Goal: Task Accomplishment & Management: Manage account settings

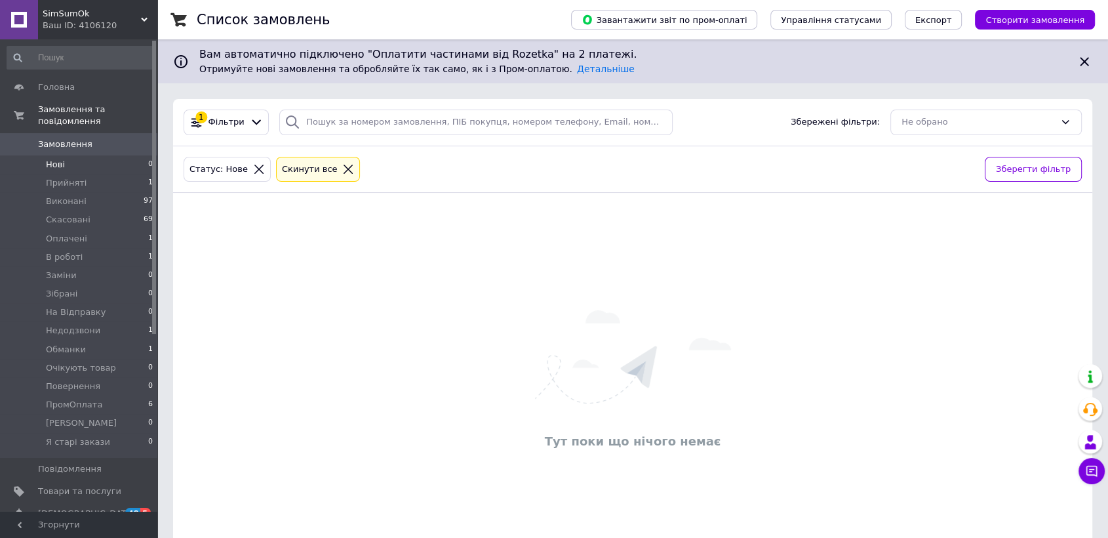
click at [340, 165] on div at bounding box center [348, 169] width 17 height 12
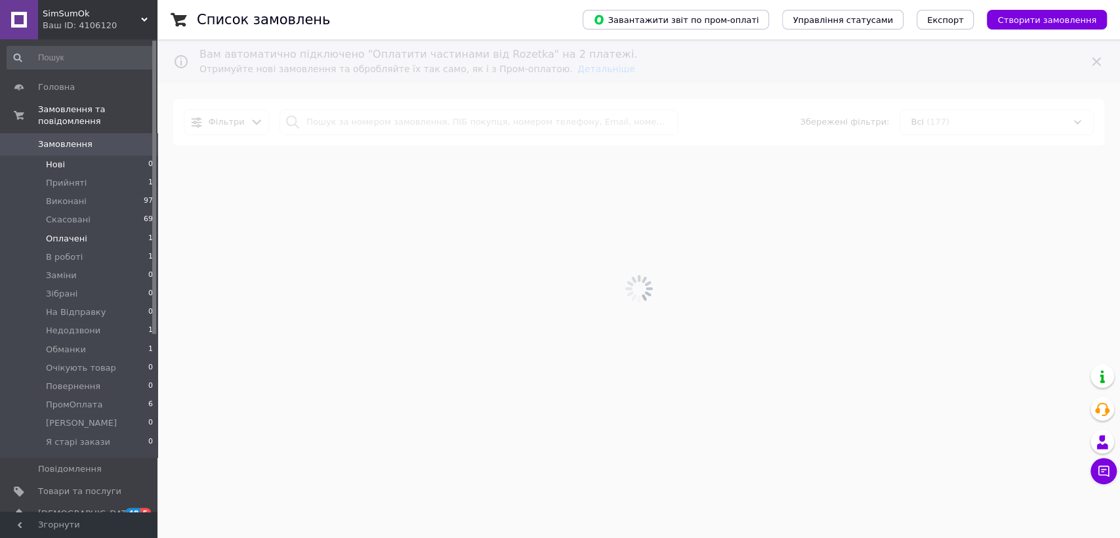
click at [136, 230] on li "Оплачені 1" at bounding box center [80, 239] width 161 height 18
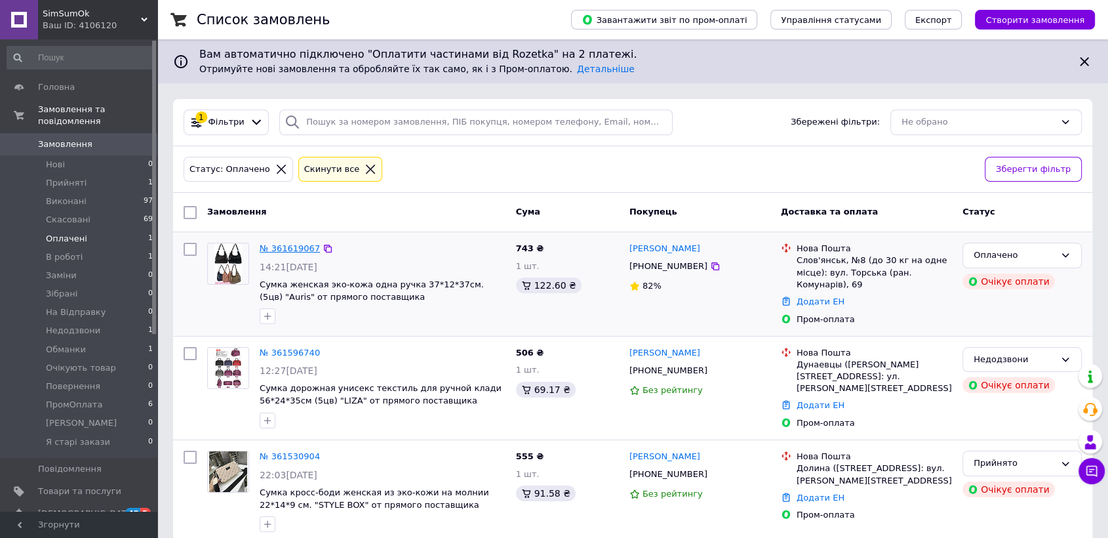
click at [275, 253] on link "№ 361619067" at bounding box center [290, 248] width 60 height 10
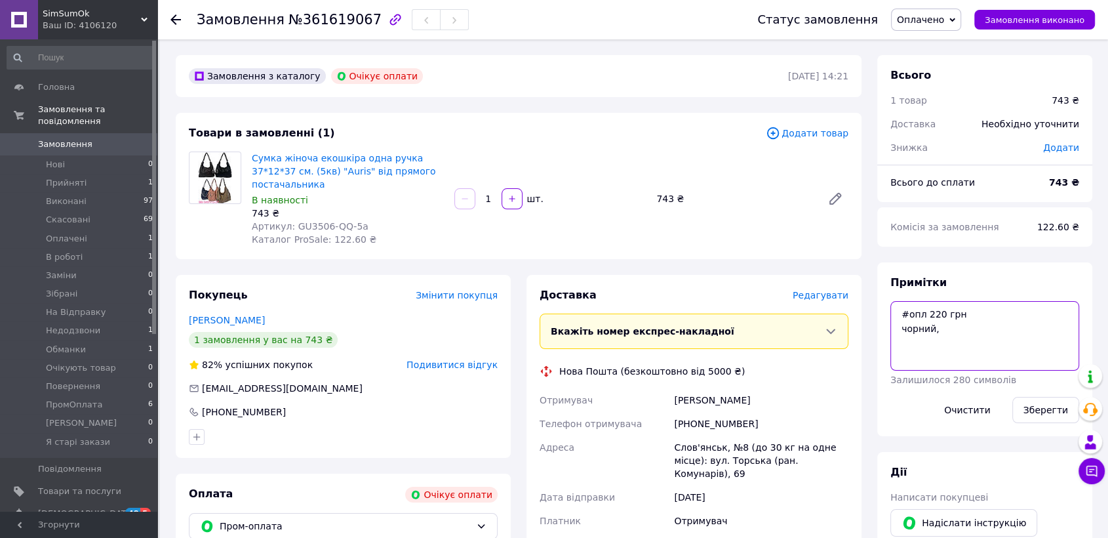
drag, startPoint x: 934, startPoint y: 317, endPoint x: 895, endPoint y: 298, distance: 43.4
click at [895, 298] on div "Примітки #опл 220 грн чорний, Залишилося 280 символів Очистити Зберегти" at bounding box center [985, 349] width 189 height 148
drag, startPoint x: 289, startPoint y: 213, endPoint x: 382, endPoint y: 213, distance: 93.1
click at [382, 220] on div "Артикул: GU3506-QQ-5a" at bounding box center [348, 226] width 192 height 13
copy span "GU3506-QQ-5a"
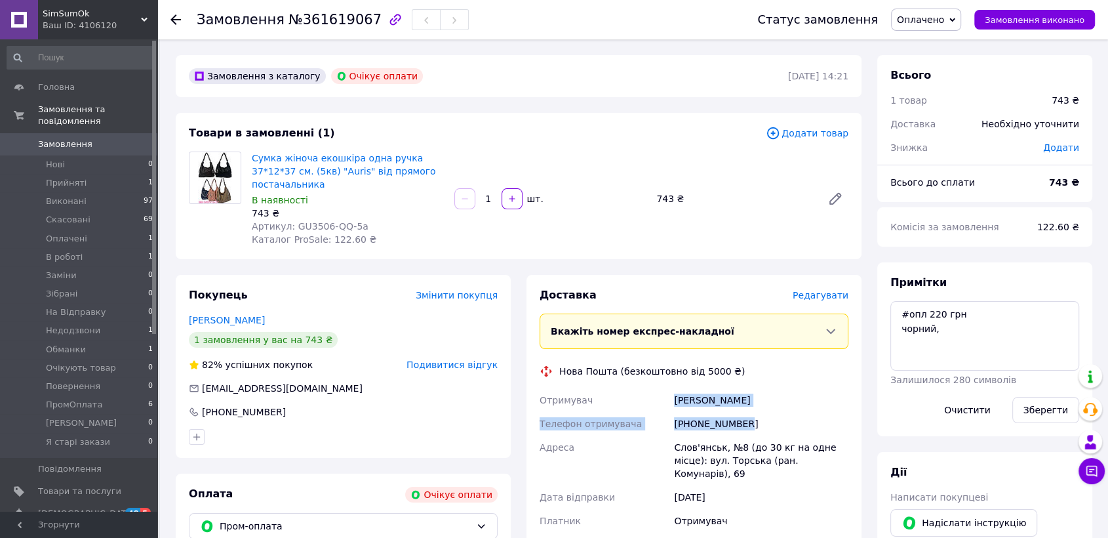
drag, startPoint x: 720, startPoint y: 397, endPoint x: 766, endPoint y: 409, distance: 47.4
click at [766, 409] on div "Отримувач Каракуц Татьяна Телефон отримувача +380663501860 Адреса Слов'янськ, №…" at bounding box center [694, 472] width 314 height 168
copy div "Отримувач Каракуц Татьяна Телефон отримувача +380663501860"
click at [925, 11] on span "Оплачено" at bounding box center [926, 20] width 70 height 22
click at [950, 101] on li "В роботі" at bounding box center [934, 105] width 84 height 20
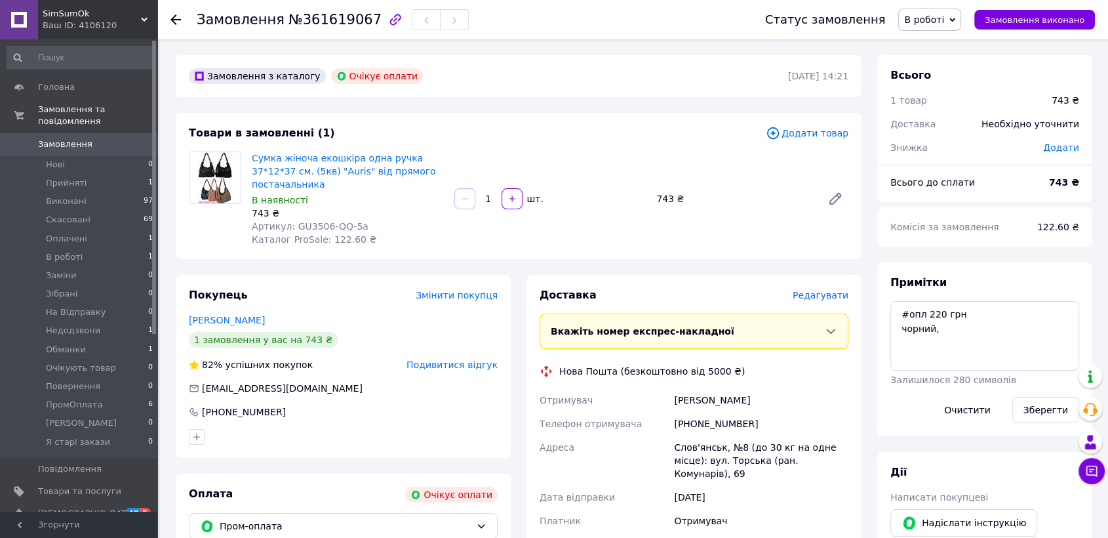
click at [696, 435] on div "Слов'янськ, №8 (до 30 кг на одне місце): вул. Торська (ран. Комунарів), 69" at bounding box center [762, 460] width 180 height 50
copy div "Слов'янськ"
click at [119, 138] on span "Замовлення" at bounding box center [79, 144] width 83 height 12
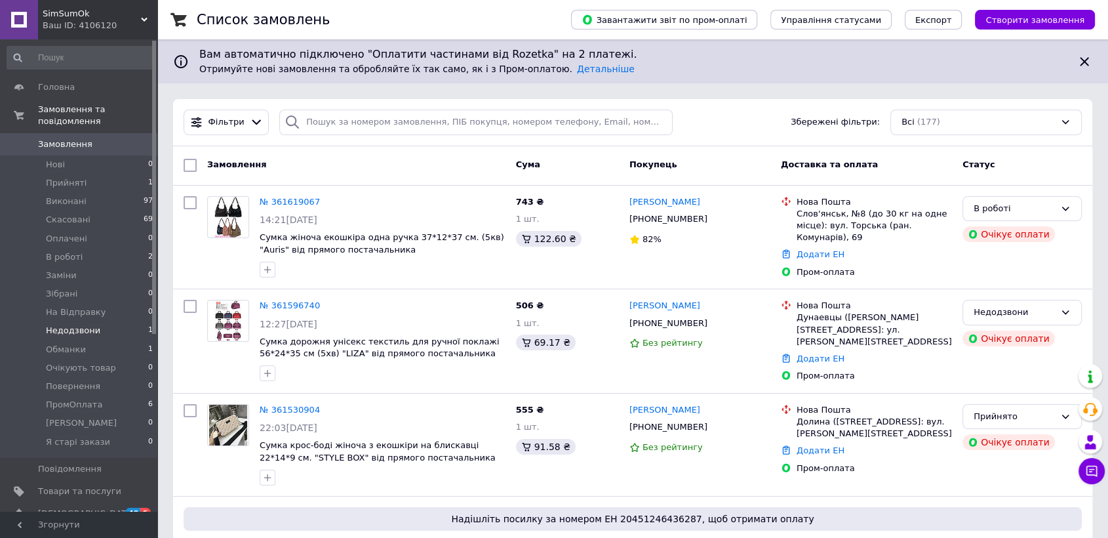
click at [122, 321] on li "Недодзвони 1" at bounding box center [80, 330] width 161 height 18
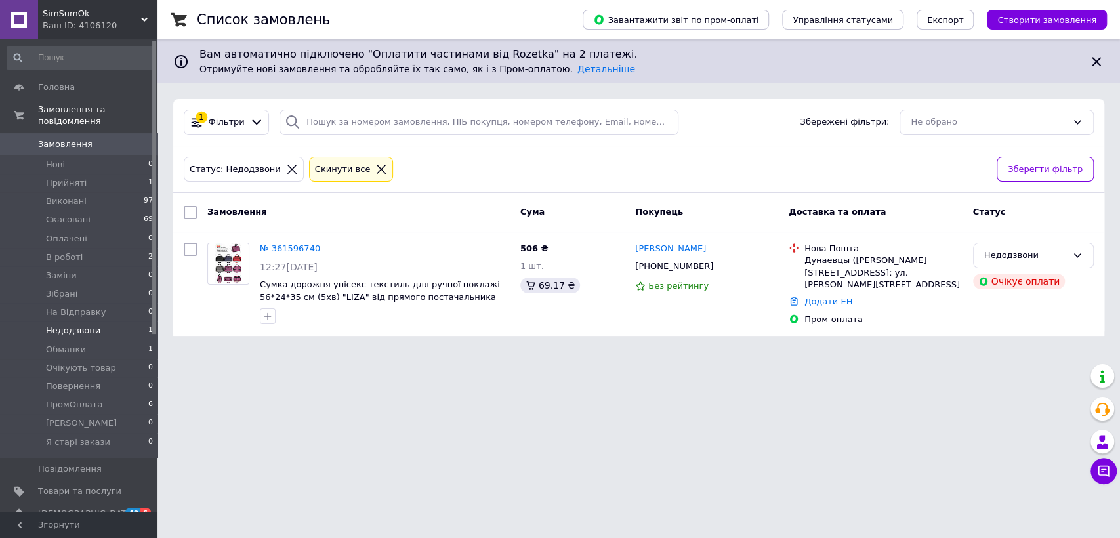
click at [54, 138] on span "Замовлення" at bounding box center [65, 144] width 54 height 12
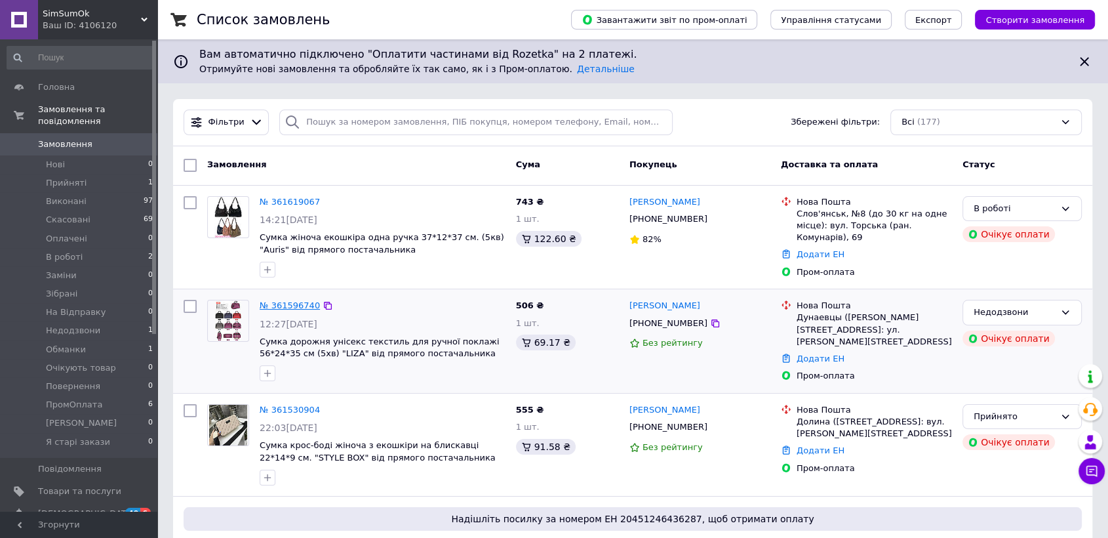
click at [279, 301] on link "№ 361596740" at bounding box center [290, 305] width 60 height 10
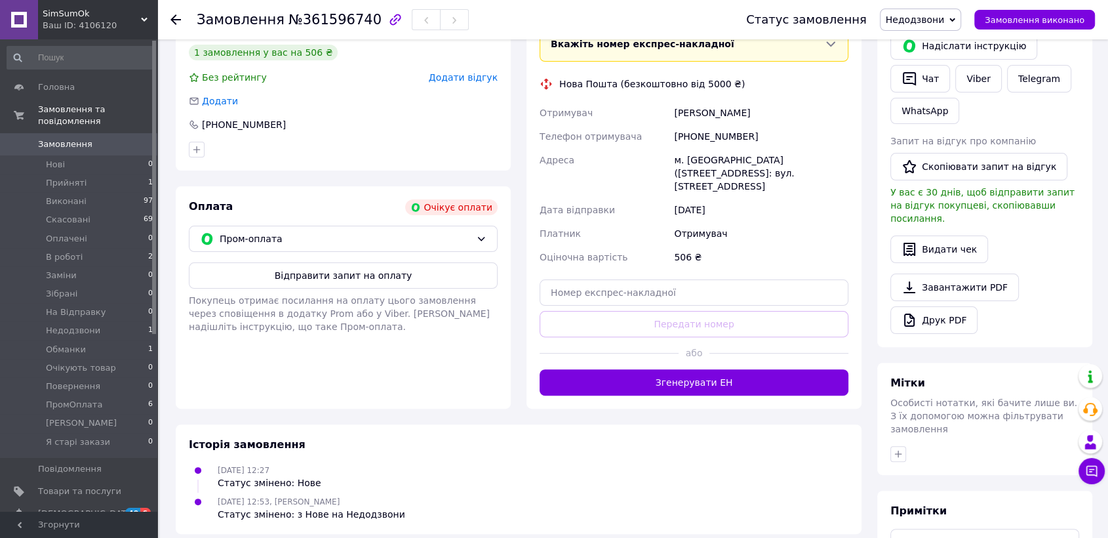
scroll to position [402, 0]
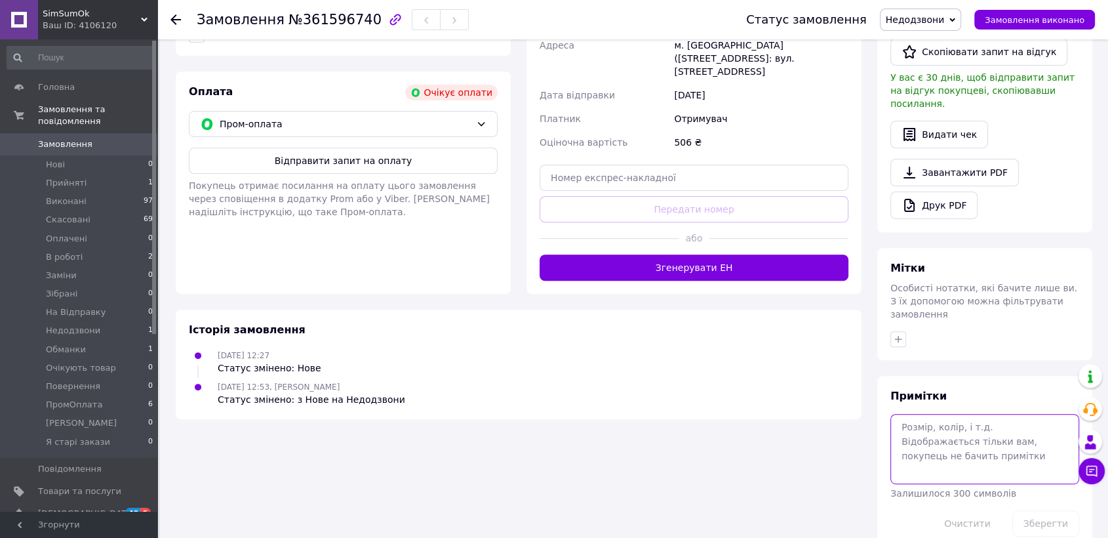
click at [918, 414] on textarea at bounding box center [985, 449] width 189 height 70
click at [939, 431] on textarea at bounding box center [985, 449] width 189 height 70
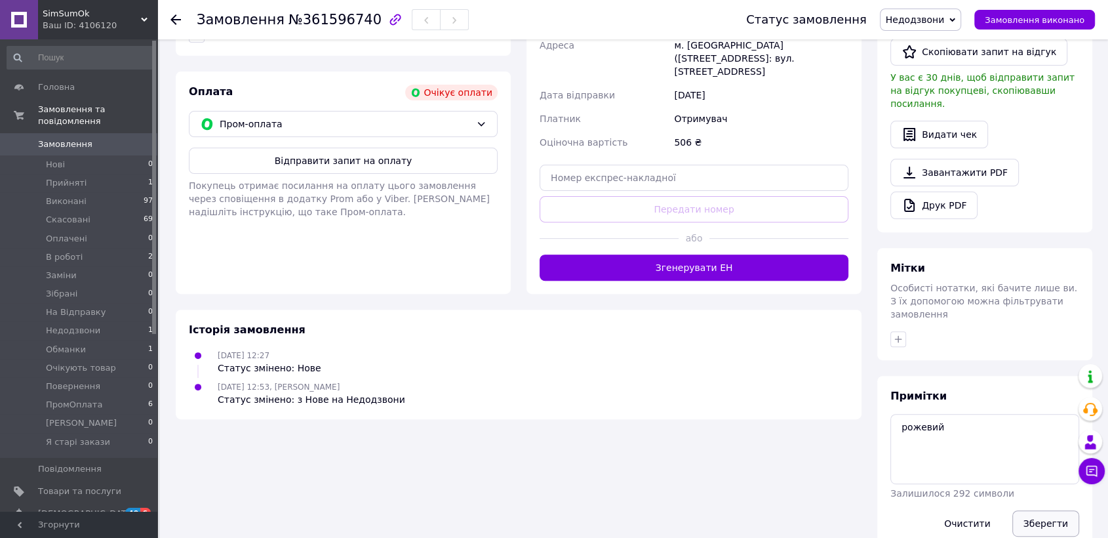
click at [1041, 510] on button "Зберегти" at bounding box center [1046, 523] width 67 height 26
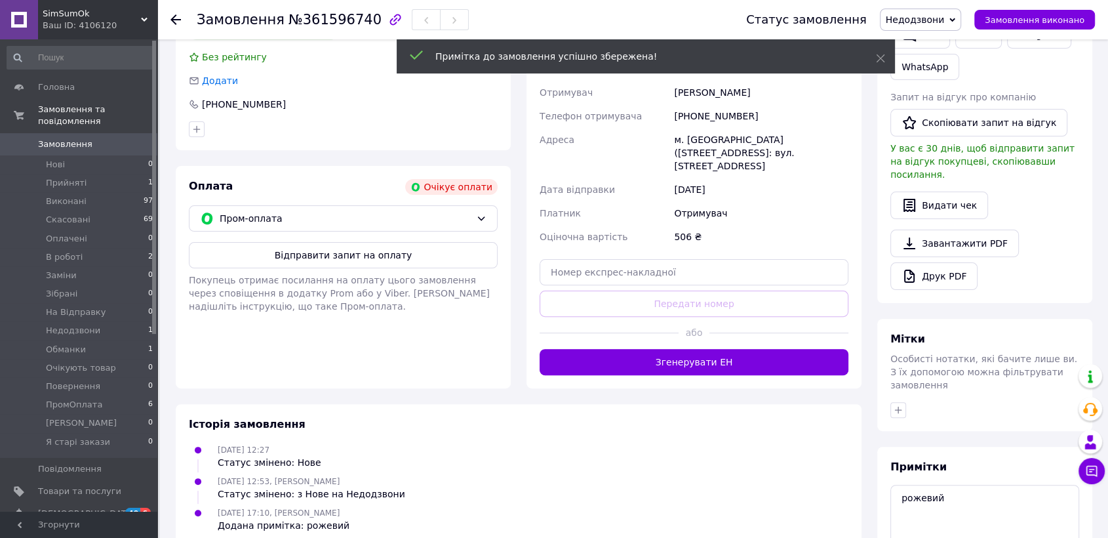
scroll to position [329, 0]
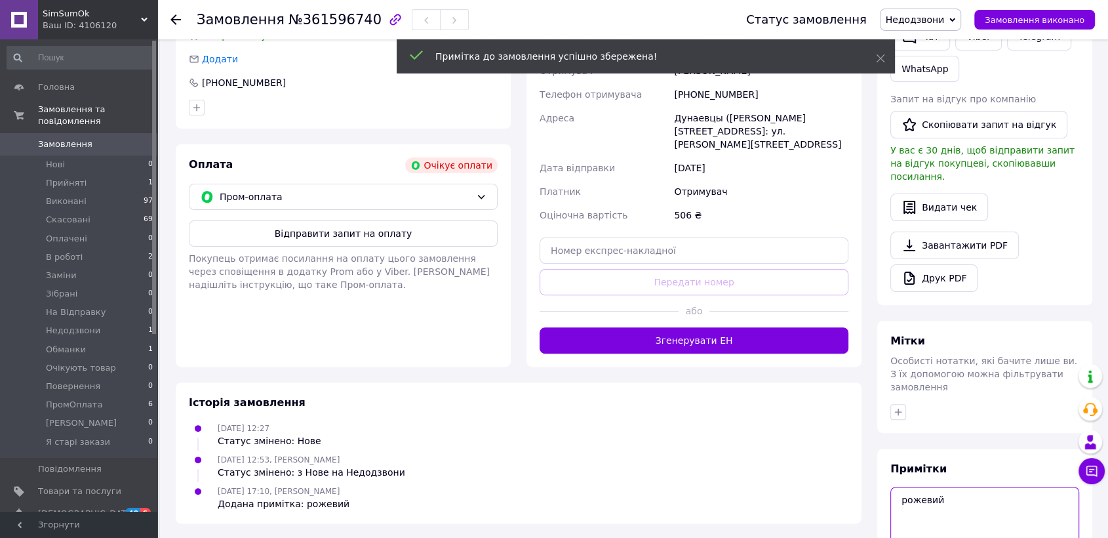
click at [931, 487] on textarea "рожевий" at bounding box center [985, 522] width 189 height 70
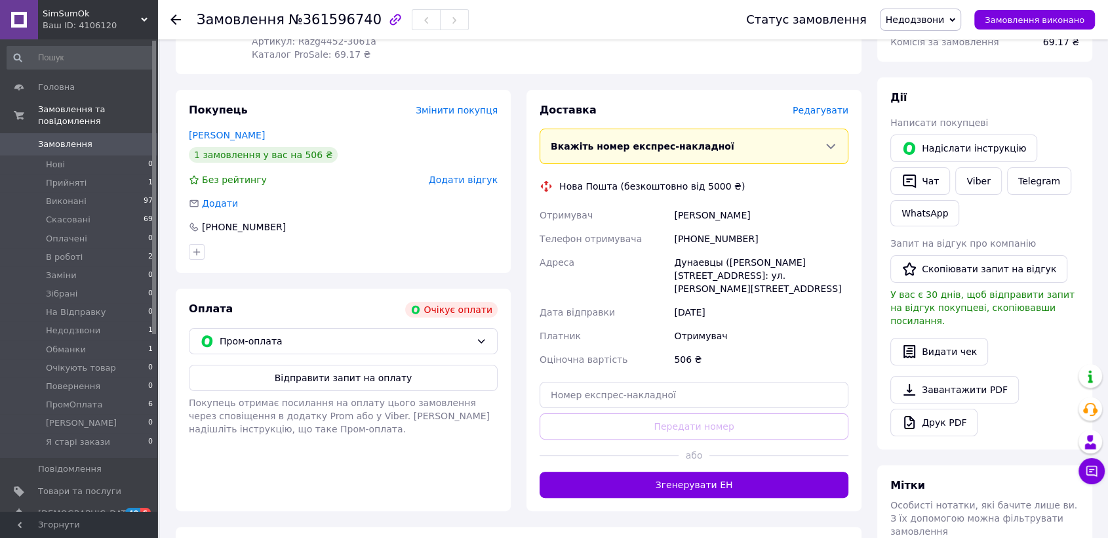
scroll to position [184, 0]
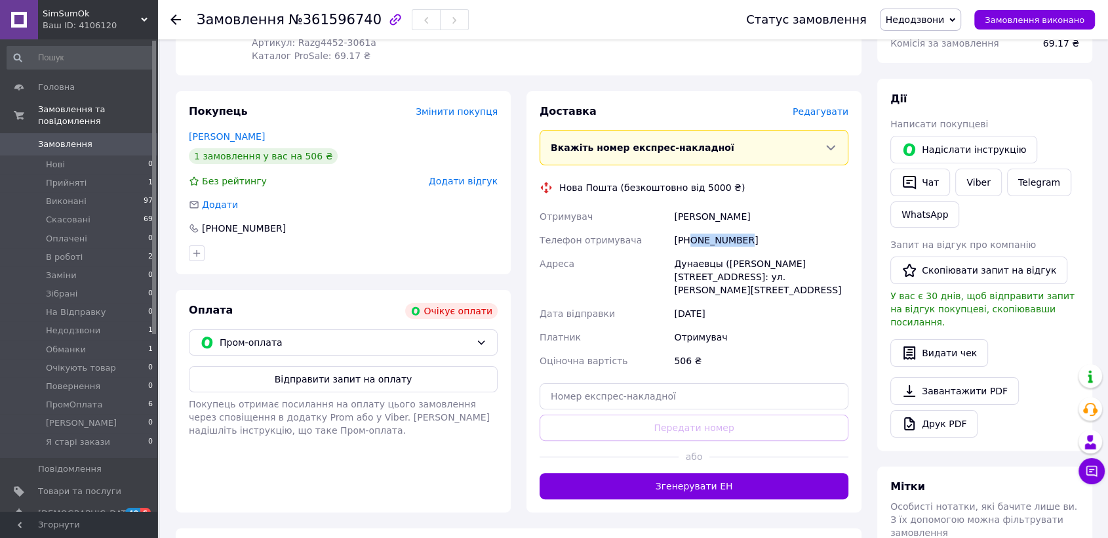
drag, startPoint x: 693, startPoint y: 237, endPoint x: 745, endPoint y: 237, distance: 52.5
click at [745, 237] on div "[PHONE_NUMBER]" at bounding box center [762, 240] width 180 height 24
copy div "0986199357"
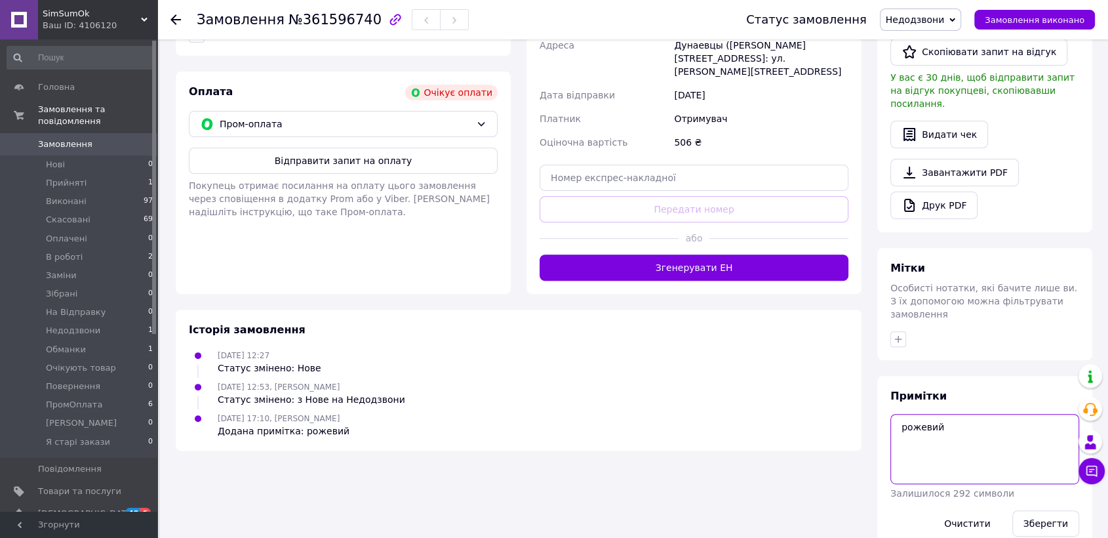
click at [944, 414] on textarea "рожевий" at bounding box center [985, 449] width 189 height 70
type textarea "скинула смс рожевий"
click at [1036, 510] on button "Зберегти" at bounding box center [1046, 523] width 67 height 26
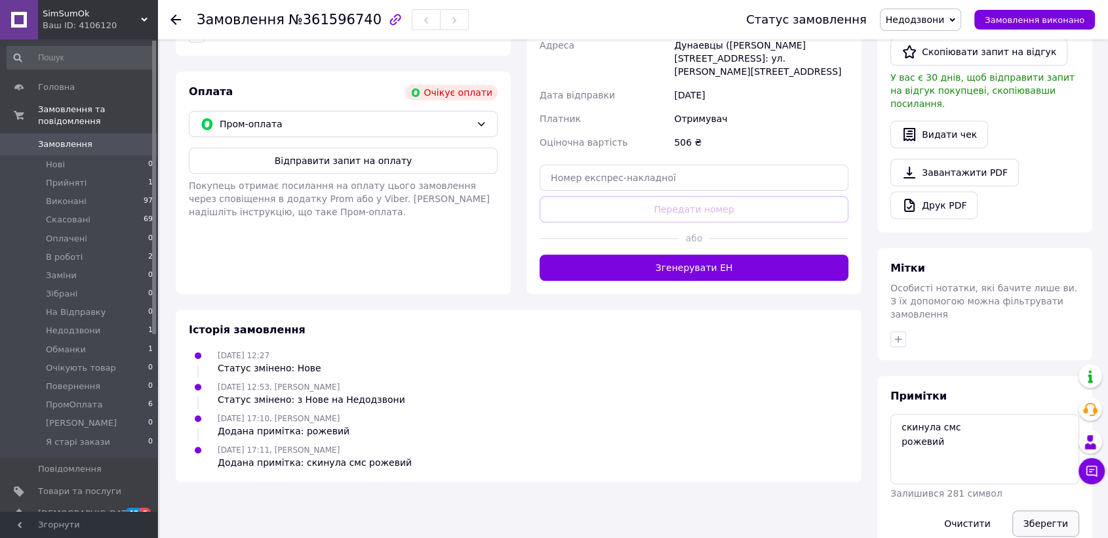
click at [1035, 510] on button "Зберегти" at bounding box center [1046, 523] width 67 height 26
click at [945, 22] on span "Недодзвони" at bounding box center [915, 19] width 59 height 10
click at [920, 43] on li "Прийнято" at bounding box center [923, 46] width 84 height 20
click at [1067, 510] on button "Зберегти" at bounding box center [1046, 523] width 67 height 26
click at [89, 139] on link "Замовлення 0" at bounding box center [80, 144] width 161 height 22
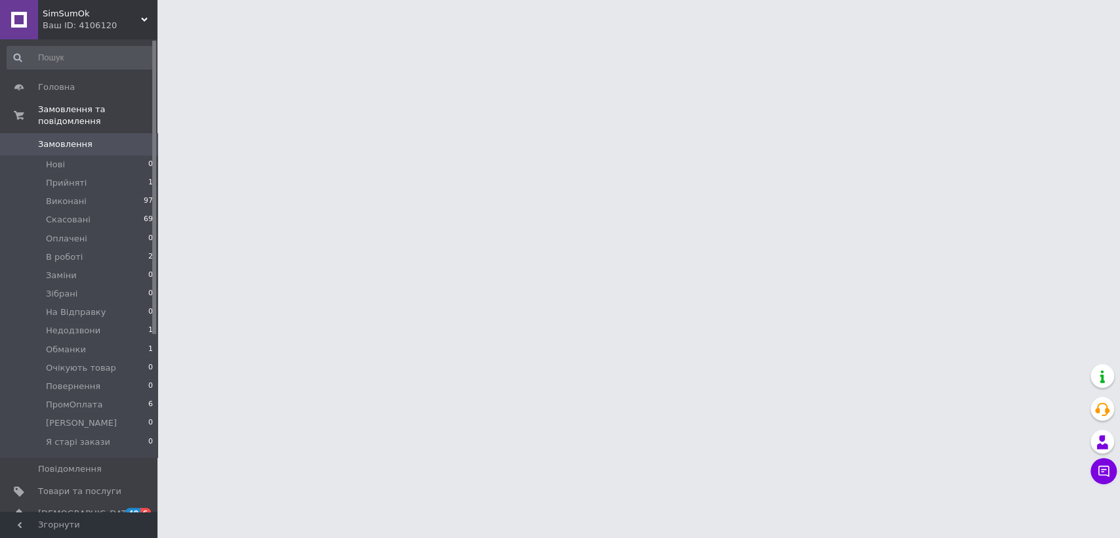
click at [89, 139] on link "Замовлення 0" at bounding box center [80, 144] width 161 height 22
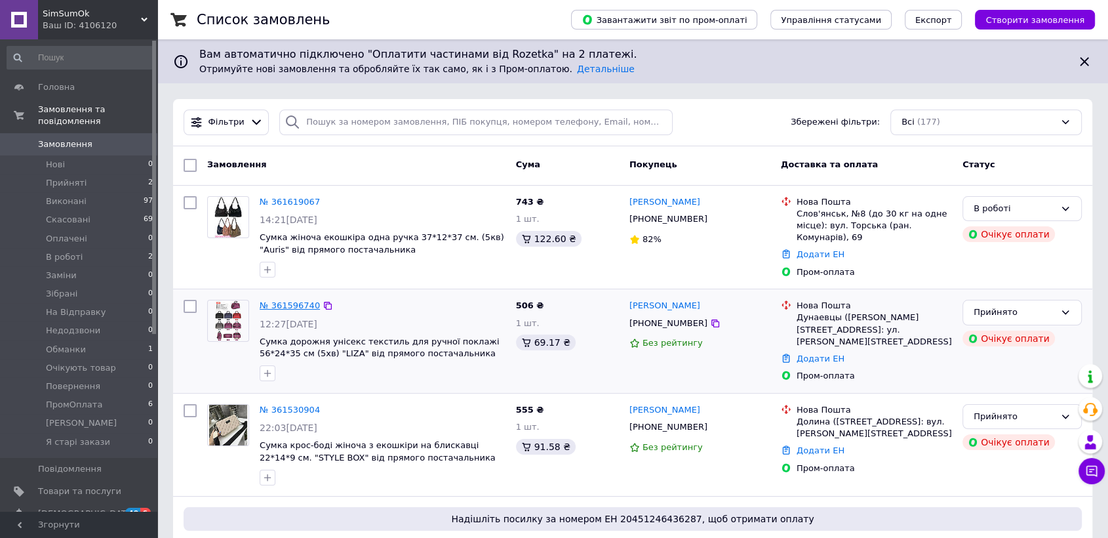
click at [302, 304] on link "№ 361596740" at bounding box center [290, 305] width 60 height 10
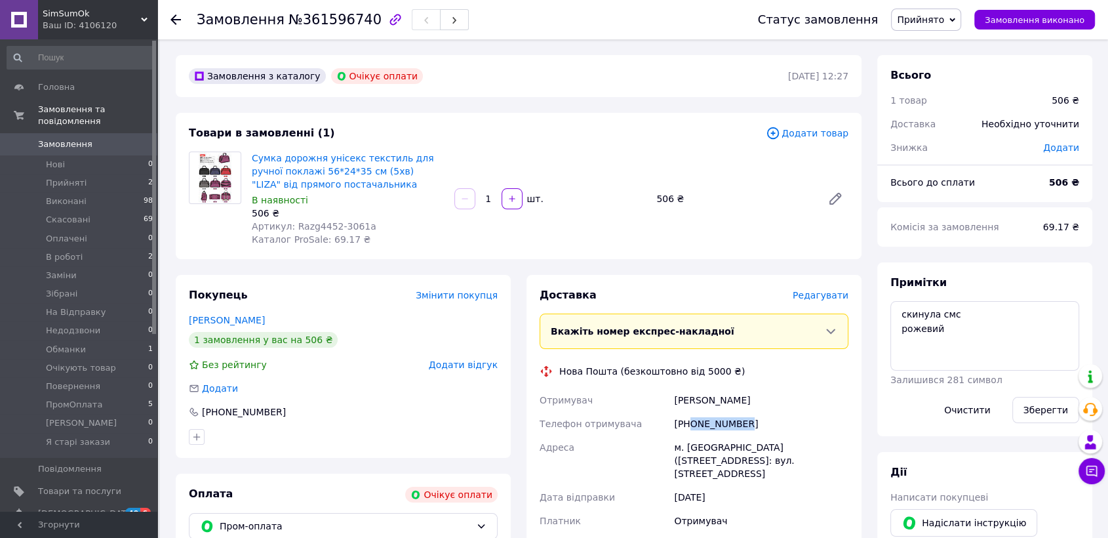
drag, startPoint x: 750, startPoint y: 422, endPoint x: 692, endPoint y: 415, distance: 58.8
click at [692, 415] on div "[PHONE_NUMBER]" at bounding box center [762, 424] width 180 height 24
copy div "0986199357"
click at [93, 138] on span "Замовлення" at bounding box center [79, 144] width 83 height 12
